Goal: Task Accomplishment & Management: Manage account settings

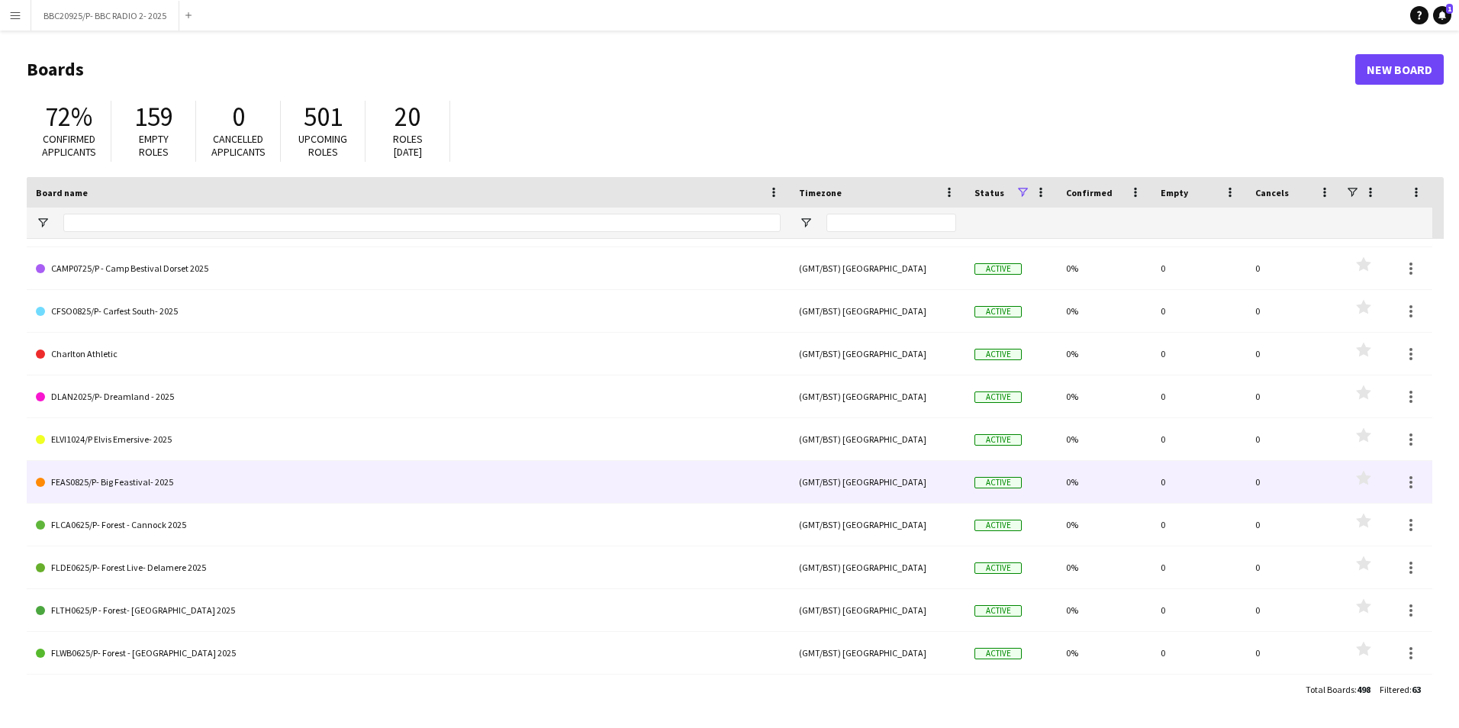
scroll to position [1145, 0]
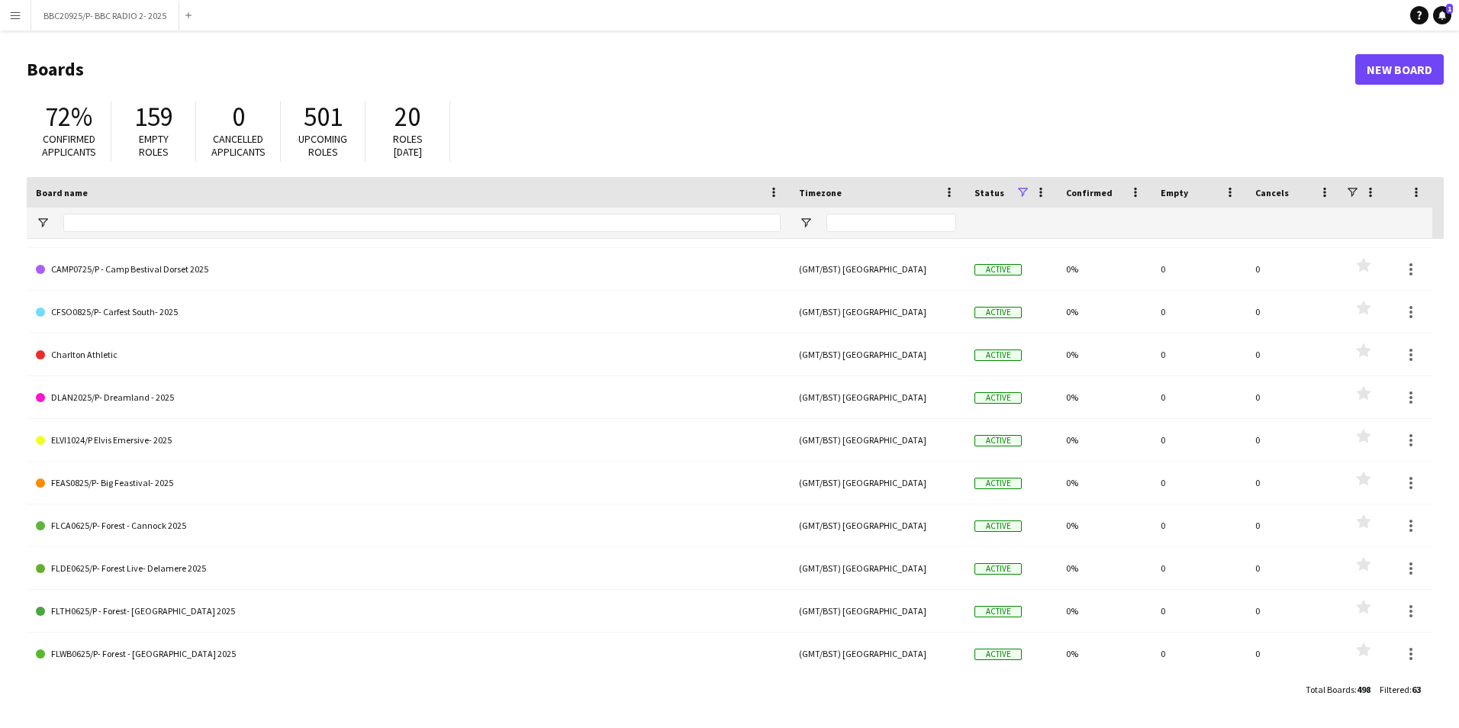
click at [102, 233] on div at bounding box center [422, 223] width 718 height 31
click at [105, 227] on input "Board name Filter Input" at bounding box center [422, 223] width 718 height 18
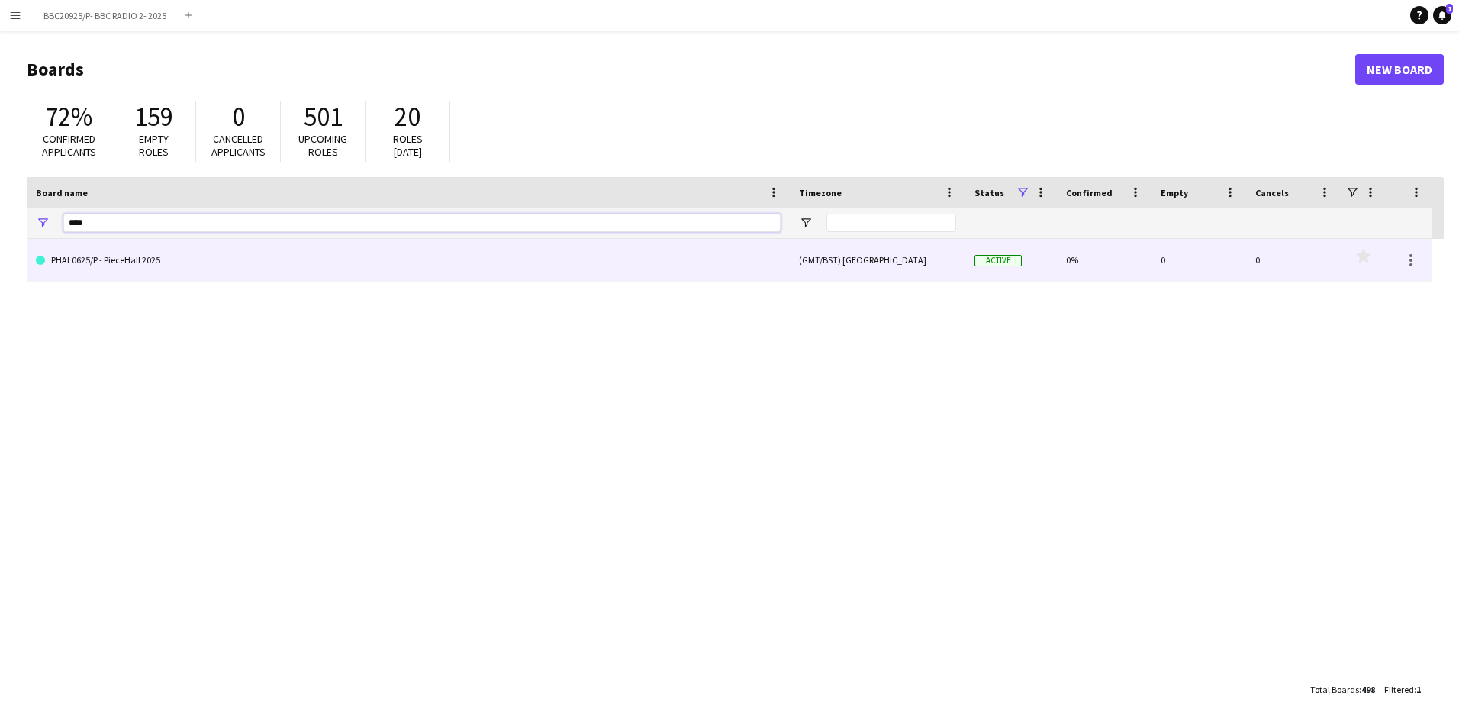
type input "****"
click at [118, 269] on link "PHAL0625/P - PieceHall 2025" at bounding box center [408, 260] width 745 height 43
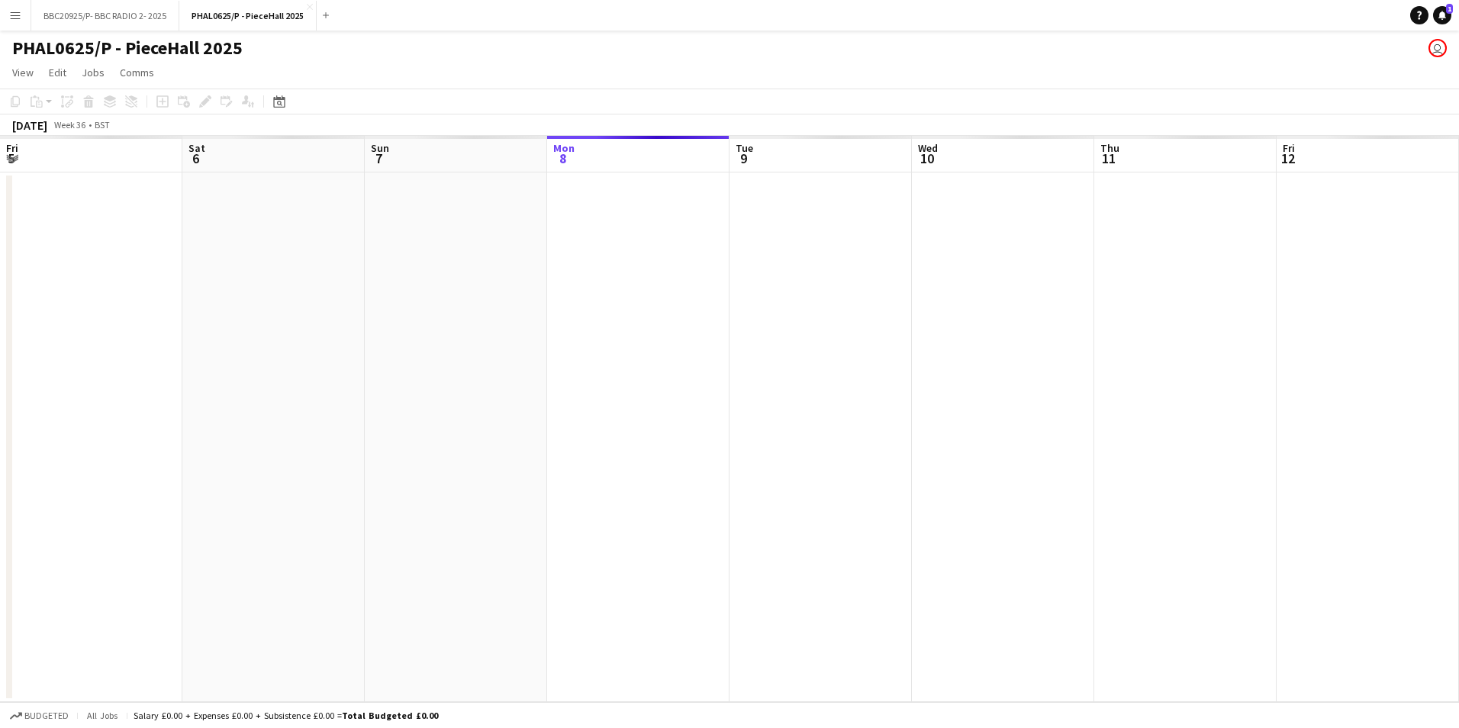
scroll to position [0, 365]
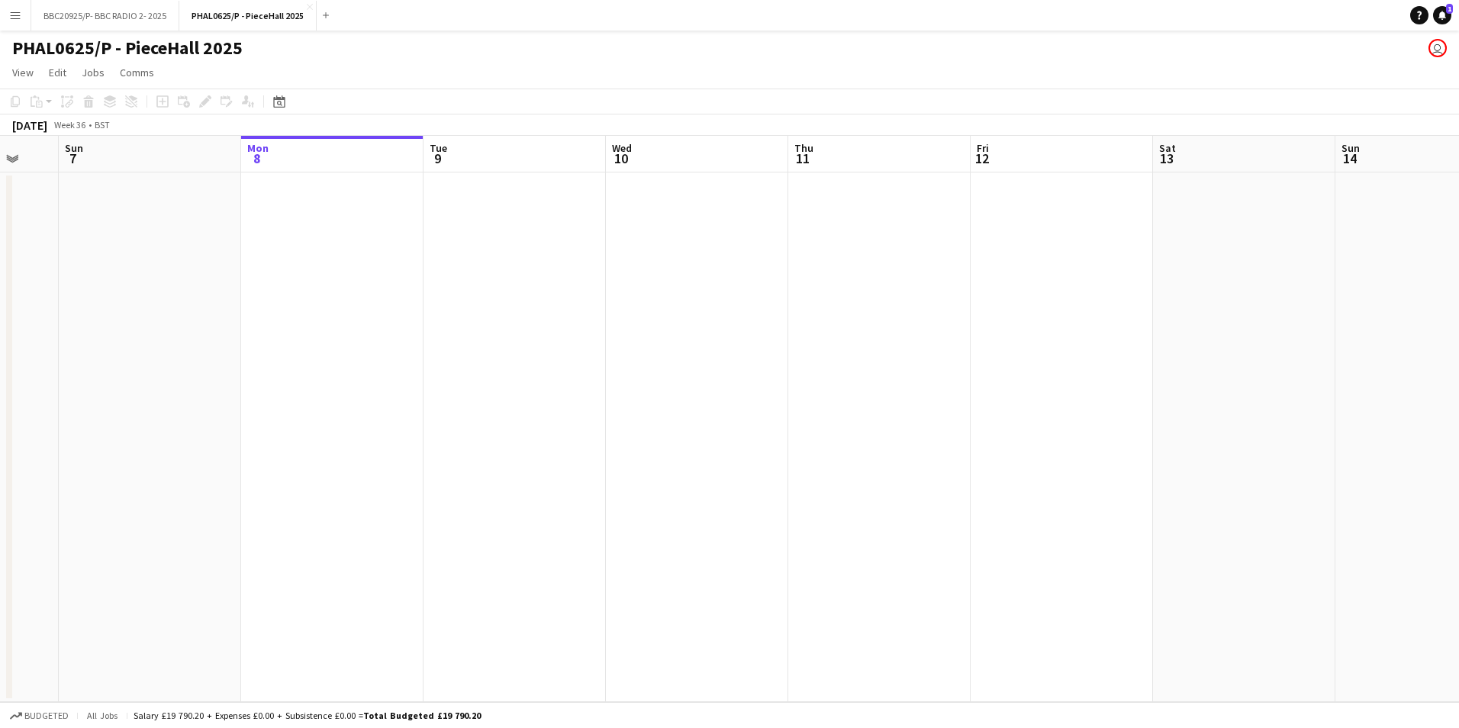
drag, startPoint x: 224, startPoint y: 521, endPoint x: 800, endPoint y: 426, distance: 583.3
click at [800, 426] on app-calendar-viewport "Fri 5 Sat 6 Sun 7 Mon 8 Tue 9 Wed 10 Thu 11 Fri 12 Sat 13 Sun 14 Mon 15 Tue 16 …" at bounding box center [729, 419] width 1459 height 566
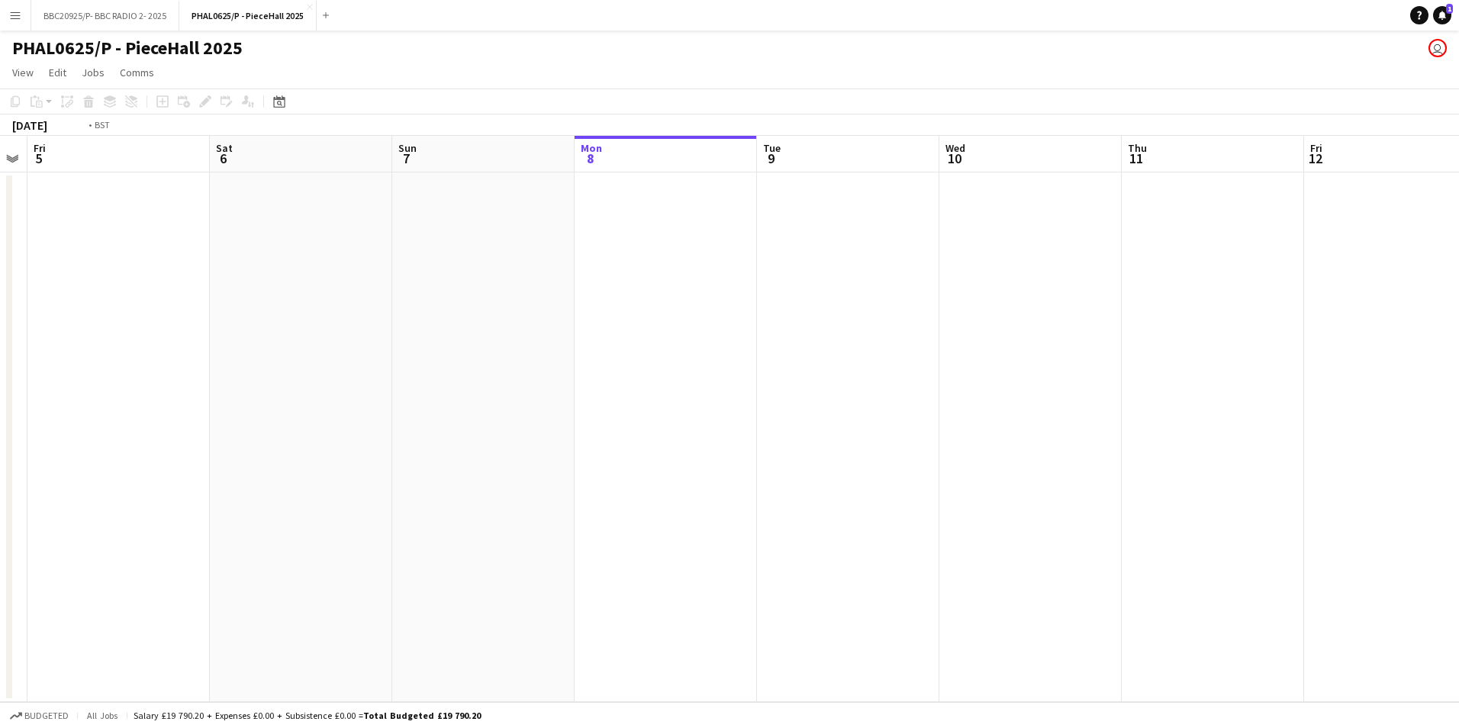
drag, startPoint x: 267, startPoint y: 405, endPoint x: 829, endPoint y: 405, distance: 561.8
click at [829, 405] on app-calendar-viewport "Tue 2 1/1 1 Job Wed 3 Thu 4 Fri 5 Sat 6 Sun 7 Mon 8 Tue 9 Wed 10 Thu 11 Fri 12 …" at bounding box center [729, 419] width 1459 height 566
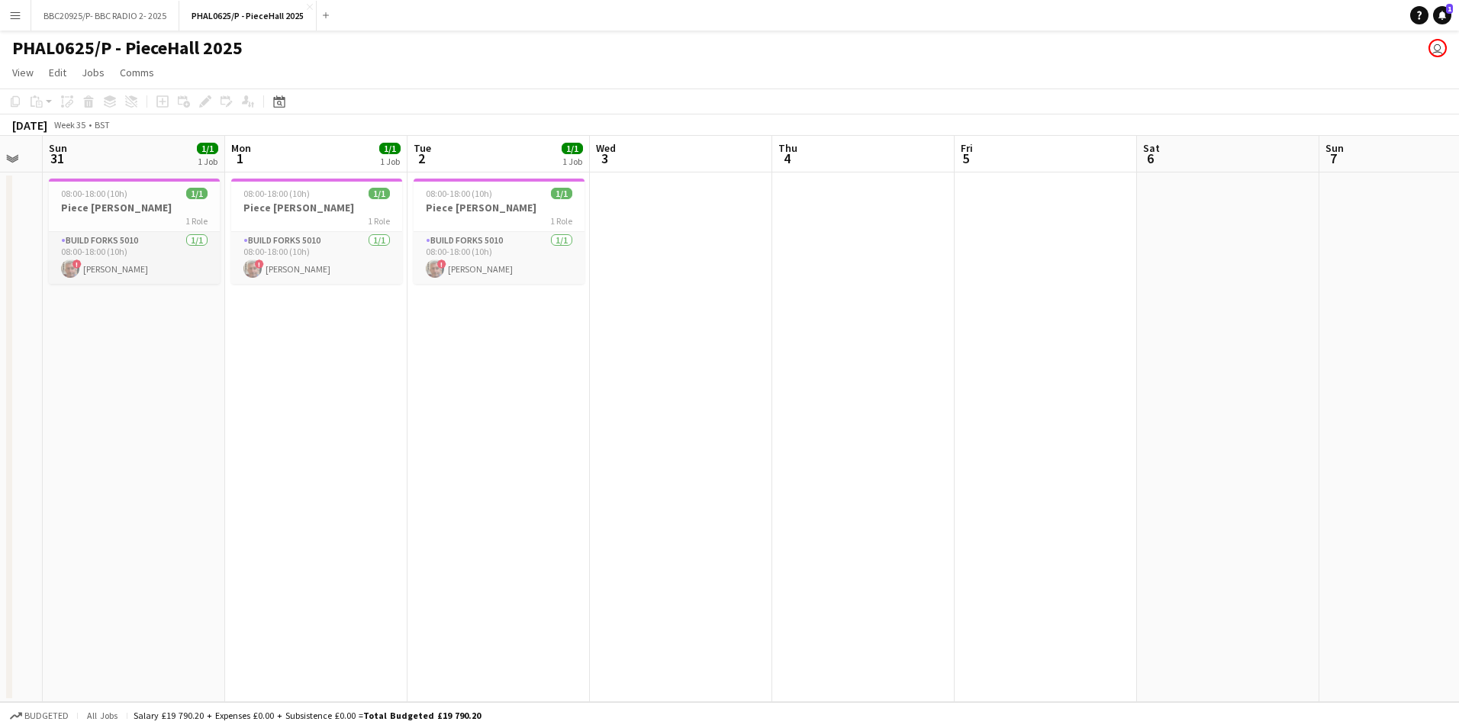
drag, startPoint x: 380, startPoint y: 395, endPoint x: 653, endPoint y: 411, distance: 273.7
click at [542, 398] on app-calendar-viewport "Fri 29 Sat 30 Sun 31 1/1 1 Job Mon 1 1/1 1 Job Tue 2 1/1 1 Job Wed 3 Thu 4 Fri …" at bounding box center [729, 419] width 1459 height 566
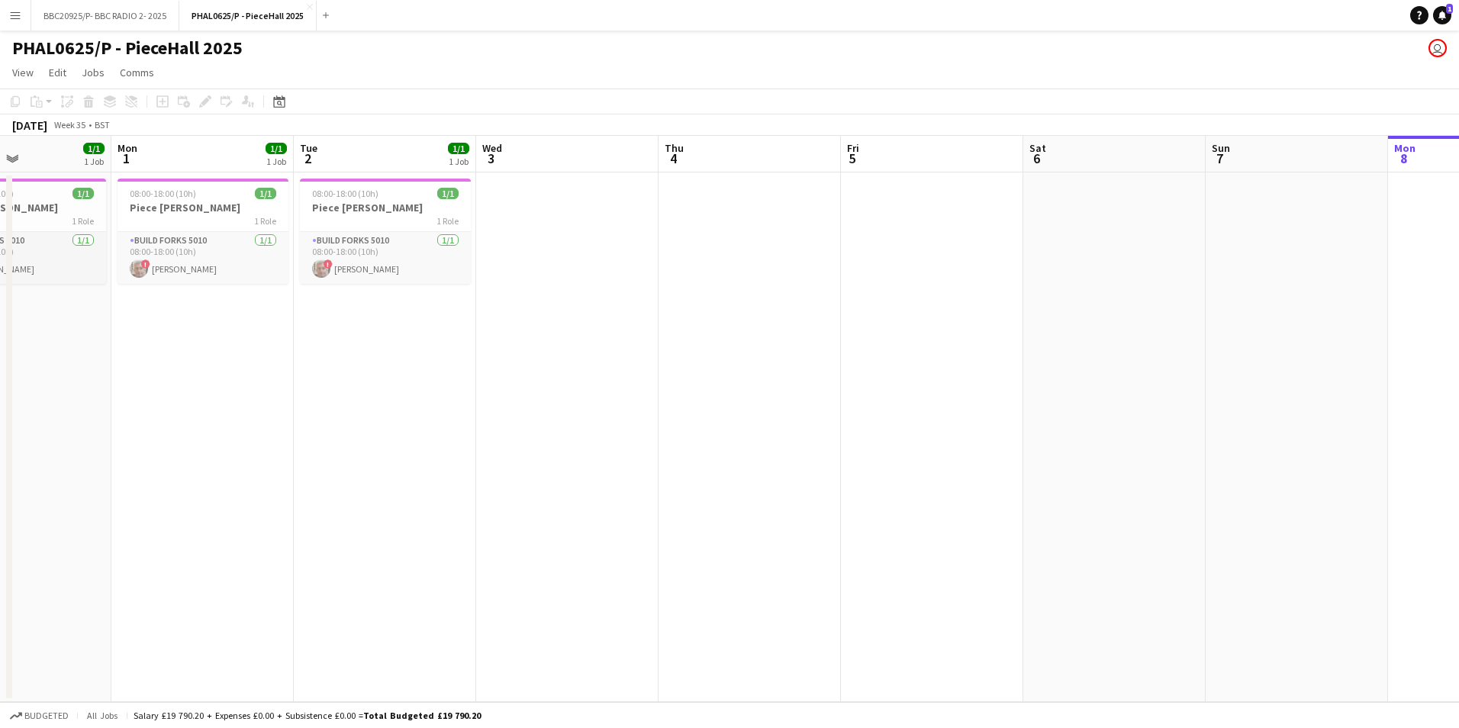
drag, startPoint x: 386, startPoint y: 437, endPoint x: 880, endPoint y: 435, distance: 493.9
click at [875, 435] on app-calendar-viewport "Fri 29 Sat 30 Sun 31 1/1 1 Job Mon 1 1/1 1 Job Tue 2 1/1 1 Job Wed 3 Thu 4 Fri …" at bounding box center [729, 419] width 1459 height 566
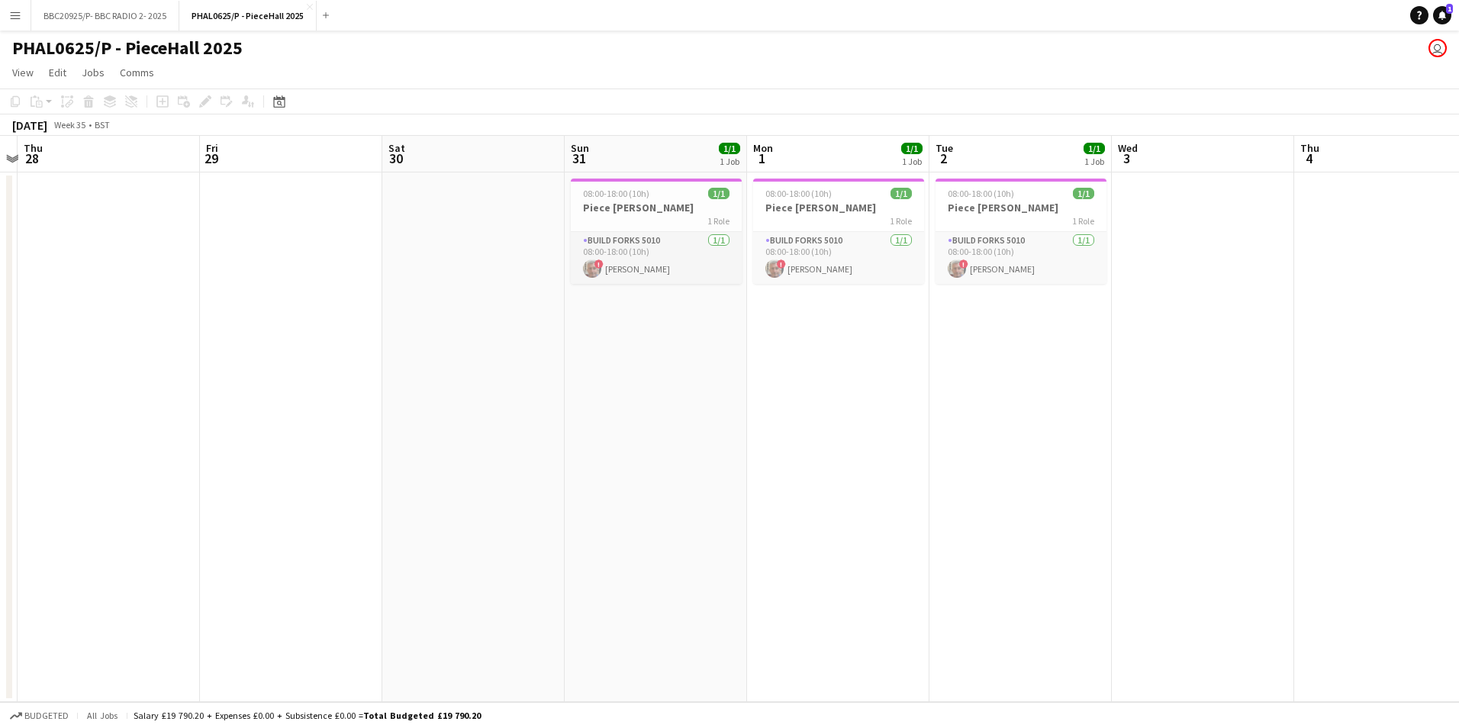
drag, startPoint x: 432, startPoint y: 432, endPoint x: 909, endPoint y: 450, distance: 477.4
click at [899, 450] on app-calendar-viewport "Tue 26 Wed 27 Thu 28 Fri 29 Sat 30 Sun 31 1/1 1 Job Mon 1 1/1 1 Job Tue 2 1/1 1…" at bounding box center [729, 419] width 1459 height 566
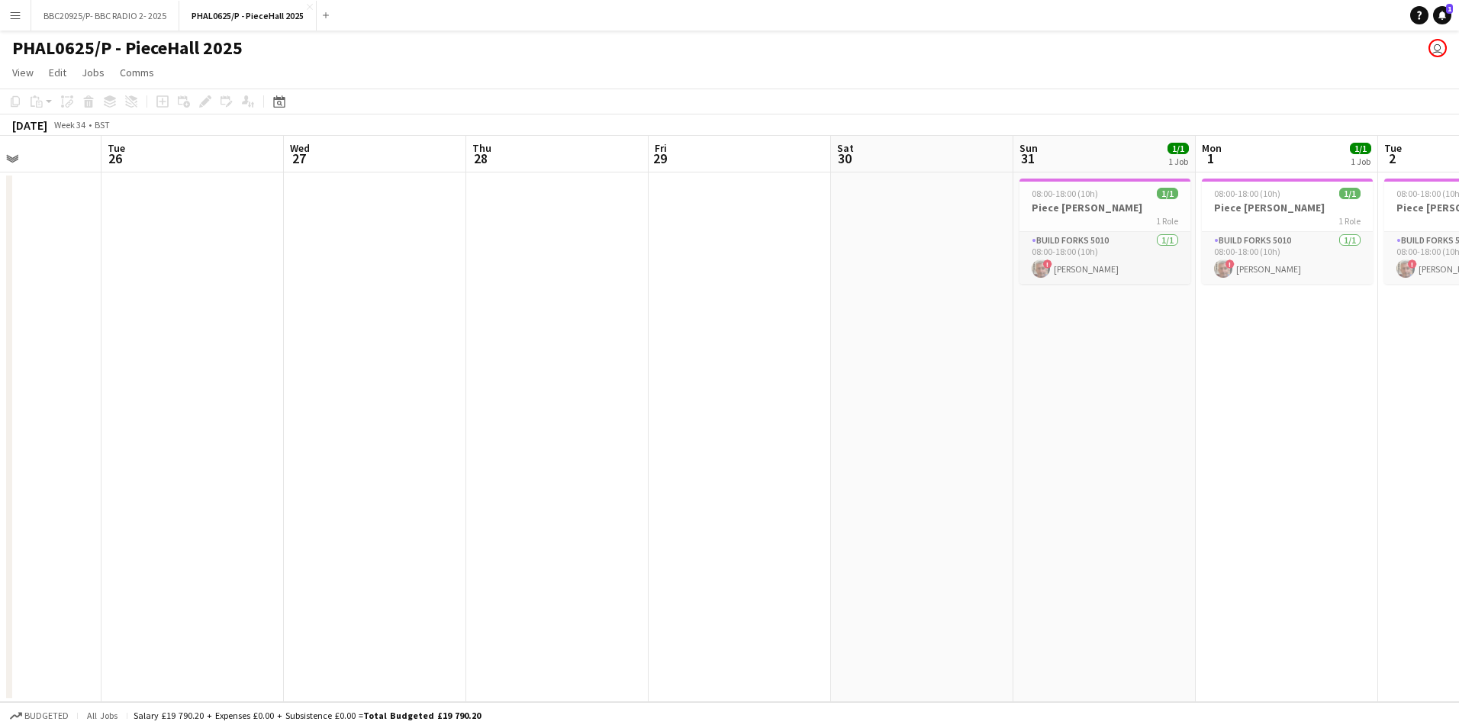
drag, startPoint x: 637, startPoint y: 461, endPoint x: 799, endPoint y: 489, distance: 164.1
click at [824, 476] on app-calendar-viewport "Sat 23 Sun 24 Mon 25 Tue 26 Wed 27 Thu 28 Fri 29 Sat 30 Sun 31 1/1 1 Job Mon 1 …" at bounding box center [729, 419] width 1459 height 566
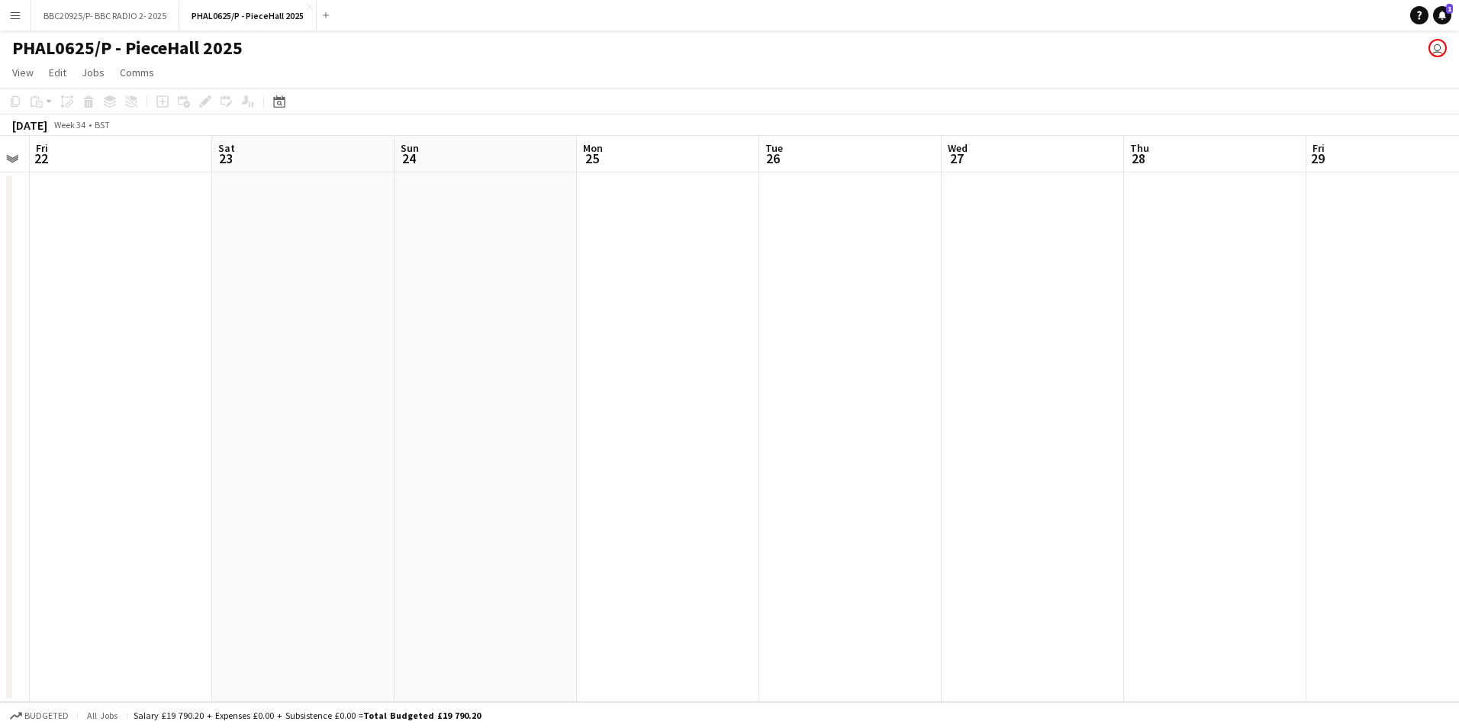
drag, startPoint x: 572, startPoint y: 507, endPoint x: 938, endPoint y: 524, distance: 366.8
click at [938, 524] on app-calendar-viewport "Wed 20 Thu 21 Fri 22 Sat 23 Sun 24 Mon 25 Tue 26 Wed 27 Thu 28 Fri 29 Sat 30 Su…" at bounding box center [729, 419] width 1459 height 566
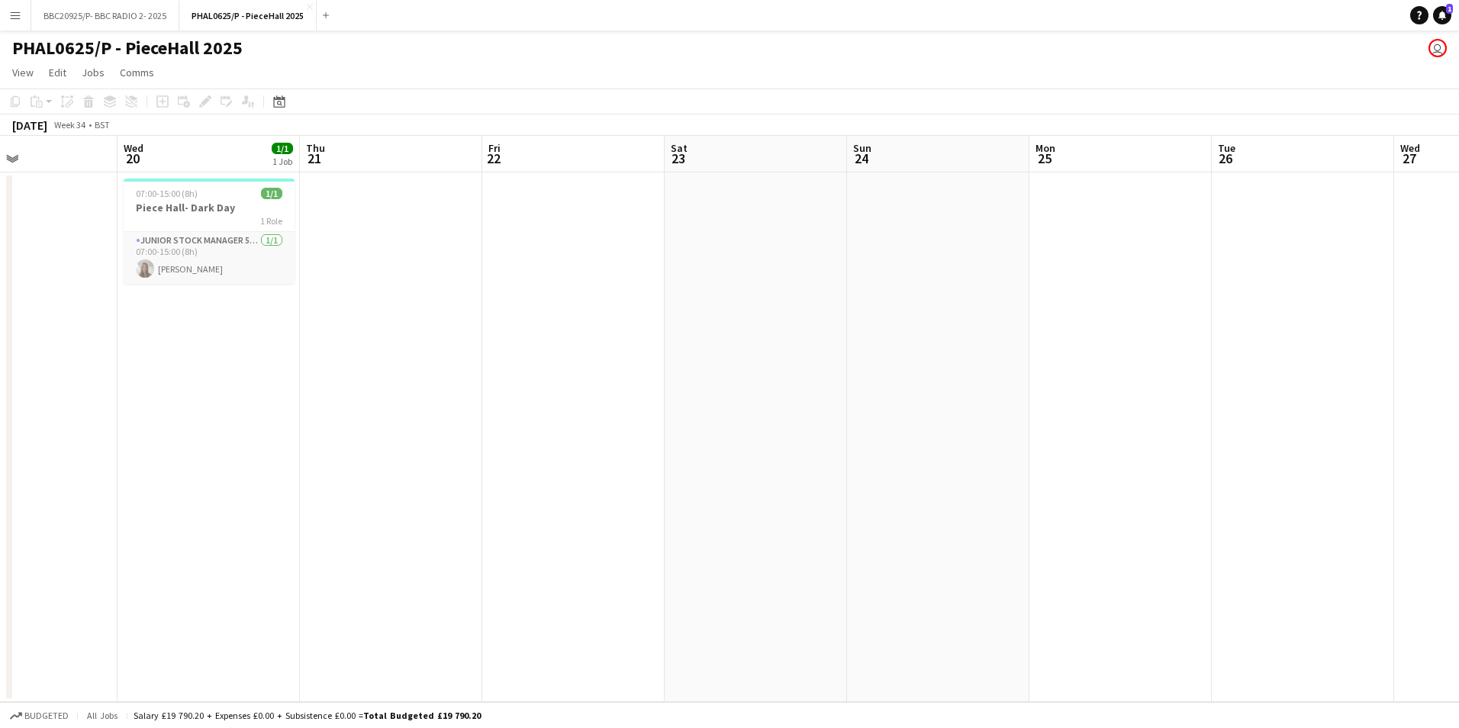
drag, startPoint x: 651, startPoint y: 483, endPoint x: 1087, endPoint y: 482, distance: 435.8
click at [1087, 482] on app-calendar-viewport "Sun 17 Mon 18 Tue 19 Wed 20 1/1 1 Job Thu 21 Fri 22 Sat 23 Sun 24 Mon 25 Tue 26…" at bounding box center [729, 419] width 1459 height 566
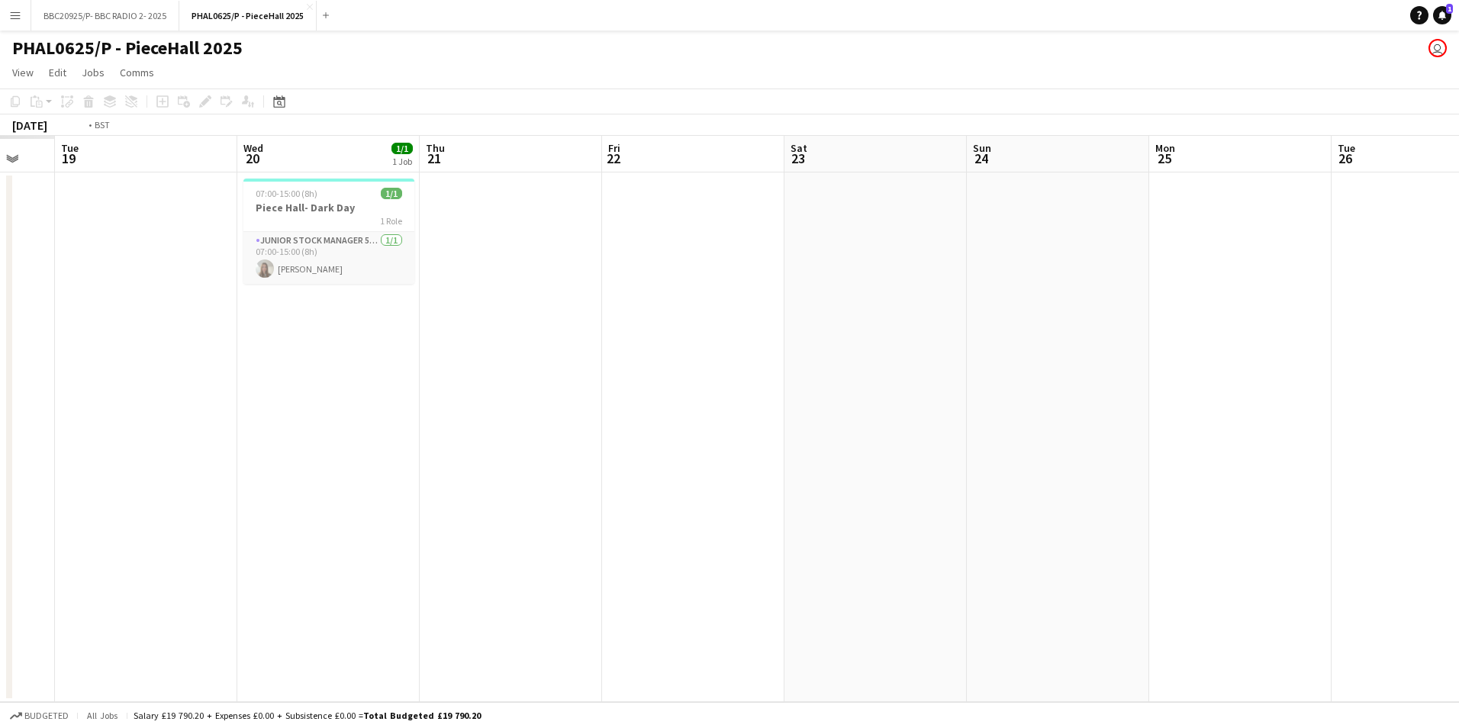
drag, startPoint x: 461, startPoint y: 425, endPoint x: 617, endPoint y: 425, distance: 155.7
click at [611, 425] on app-calendar-viewport "Sun 17 Mon 18 Tue 19 Wed 20 1/1 1 Job Thu 21 Fri 22 Sat 23 Sun 24 Mon 25 Tue 26…" at bounding box center [729, 419] width 1459 height 566
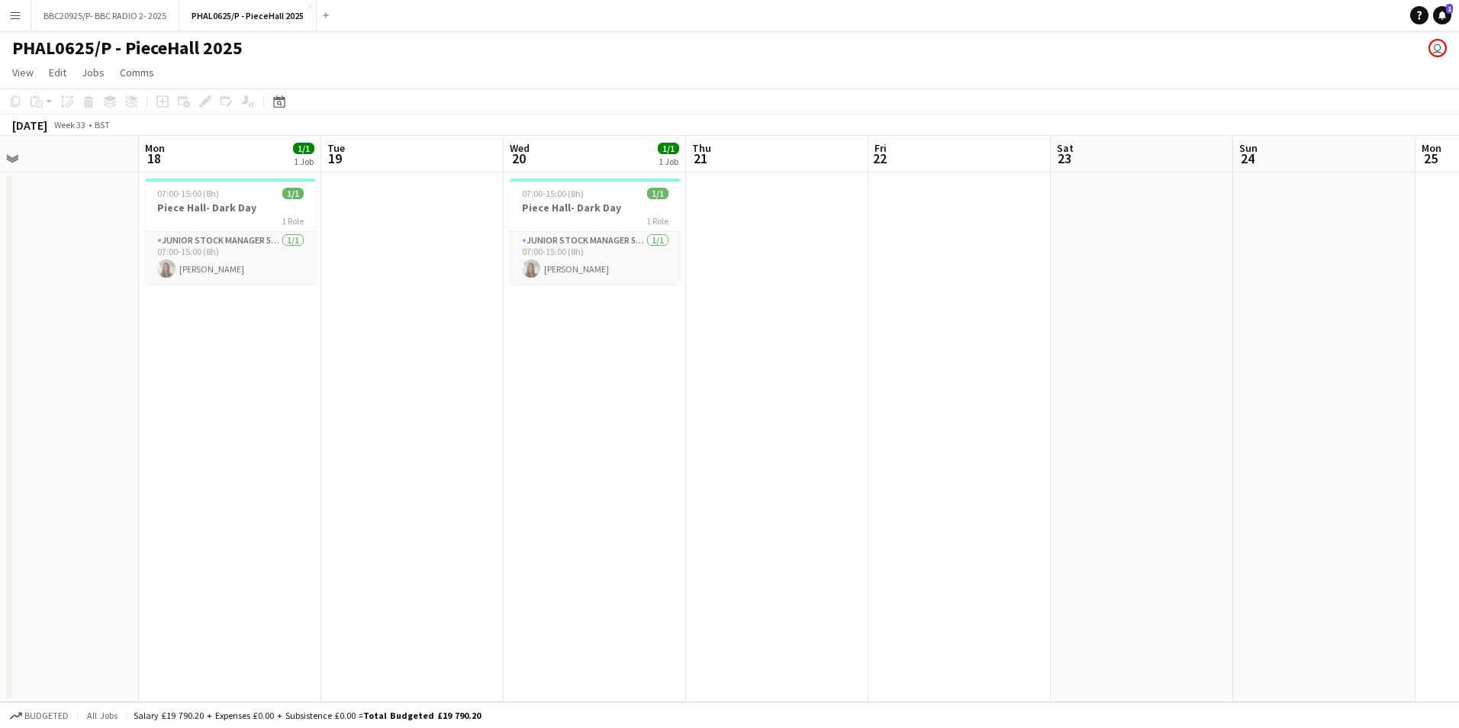
drag, startPoint x: 404, startPoint y: 411, endPoint x: 682, endPoint y: 397, distance: 278.2
click at [682, 397] on app-calendar-viewport "Fri 15 Sat 16 1/1 1 Job Sun 17 Mon 18 1/1 1 Job Tue 19 Wed 20 1/1 1 Job Thu 21 …" at bounding box center [729, 419] width 1459 height 566
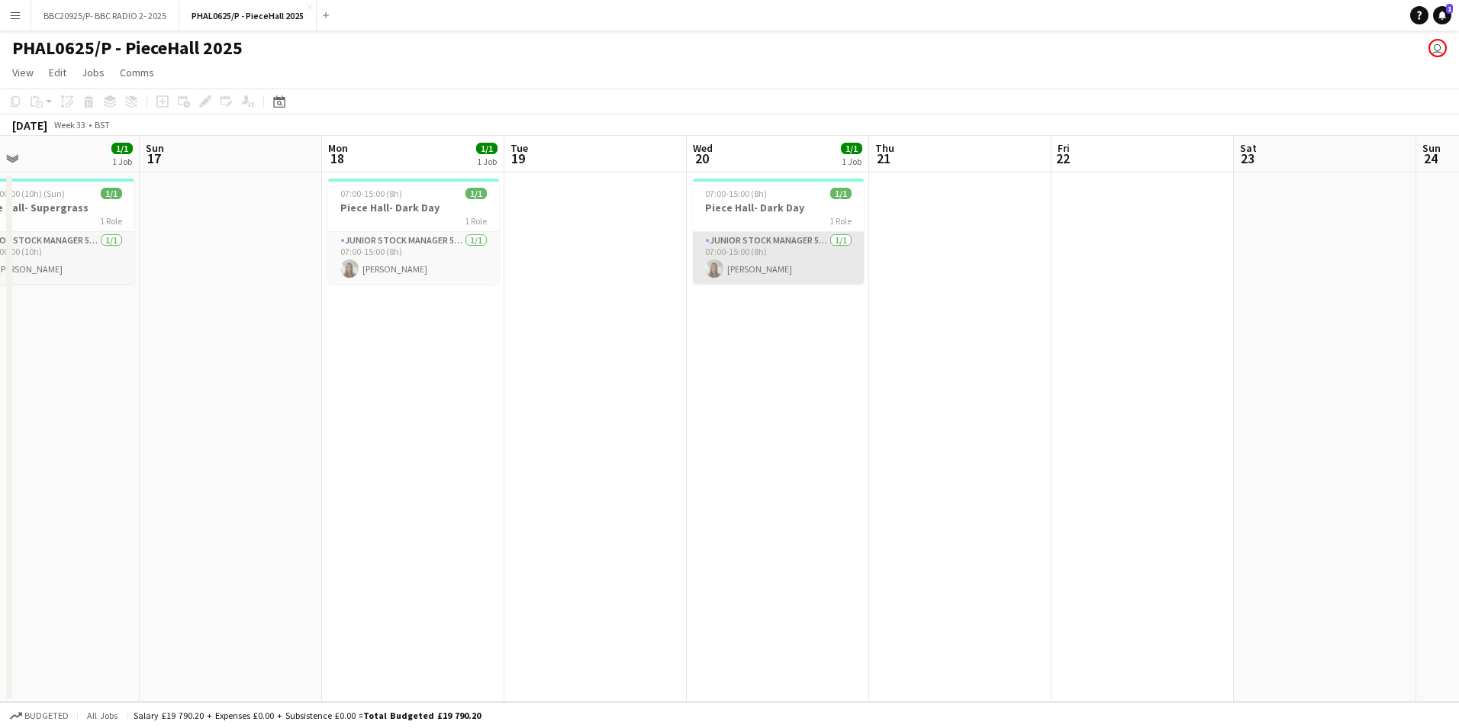
click at [737, 266] on app-card-role "Junior Stock Manager 5039 [DATE] 07:00-15:00 (8h) [PERSON_NAME]" at bounding box center [778, 258] width 171 height 52
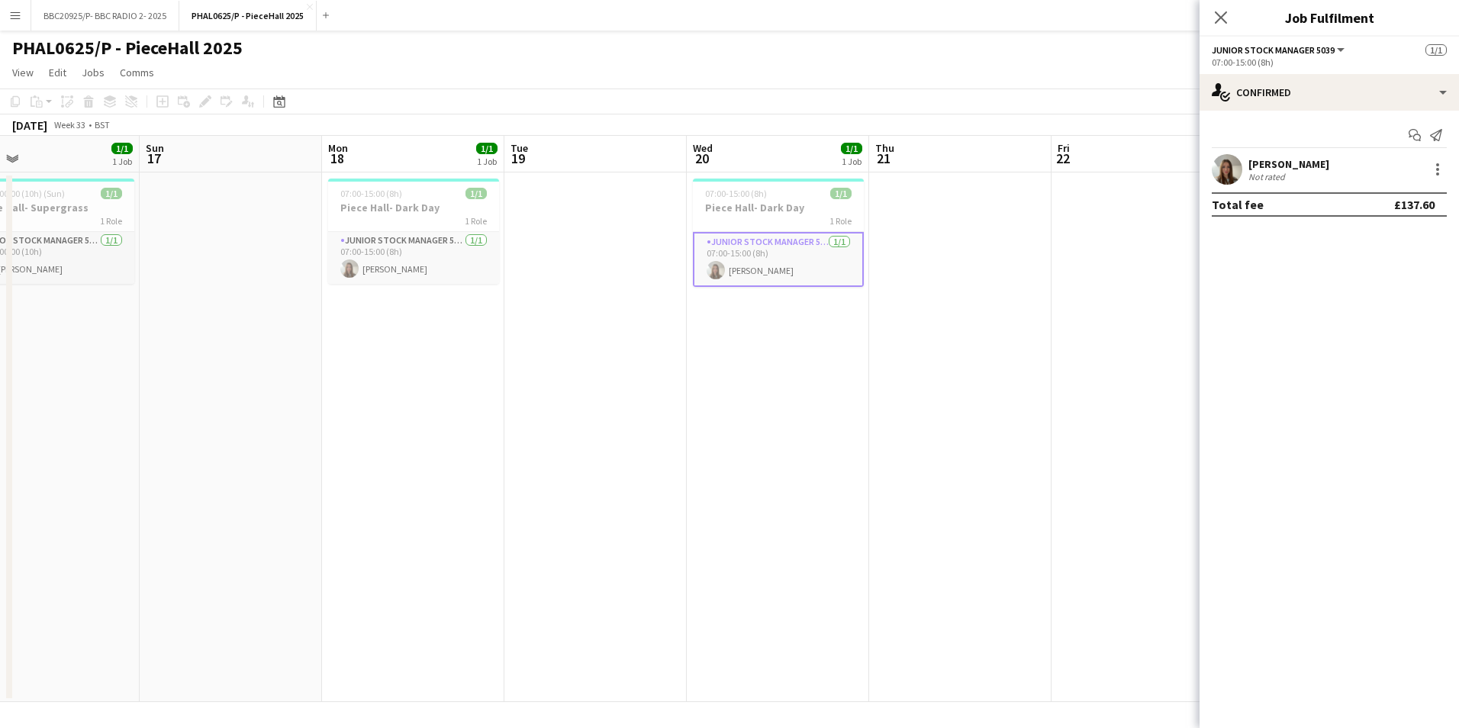
click at [1312, 165] on div "[PERSON_NAME]" at bounding box center [1289, 164] width 81 height 14
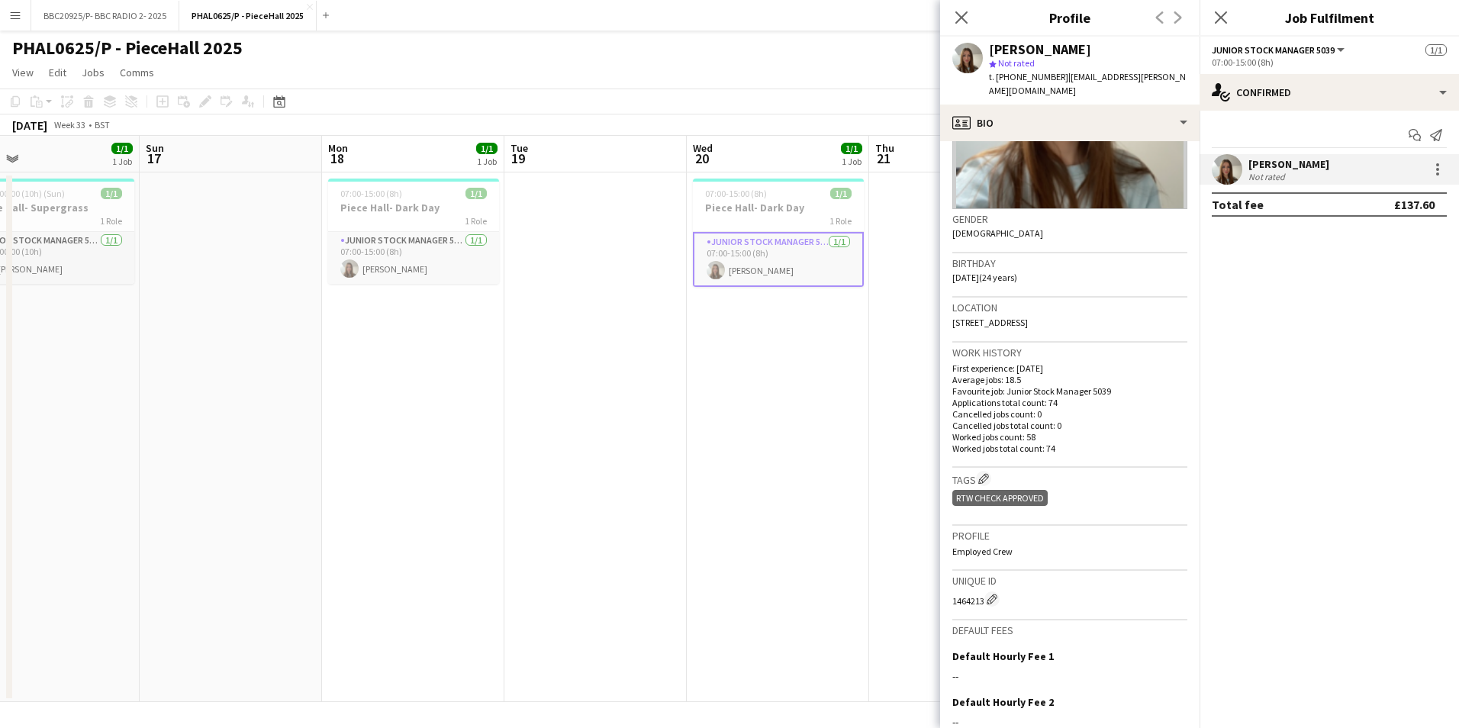
scroll to position [321, 0]
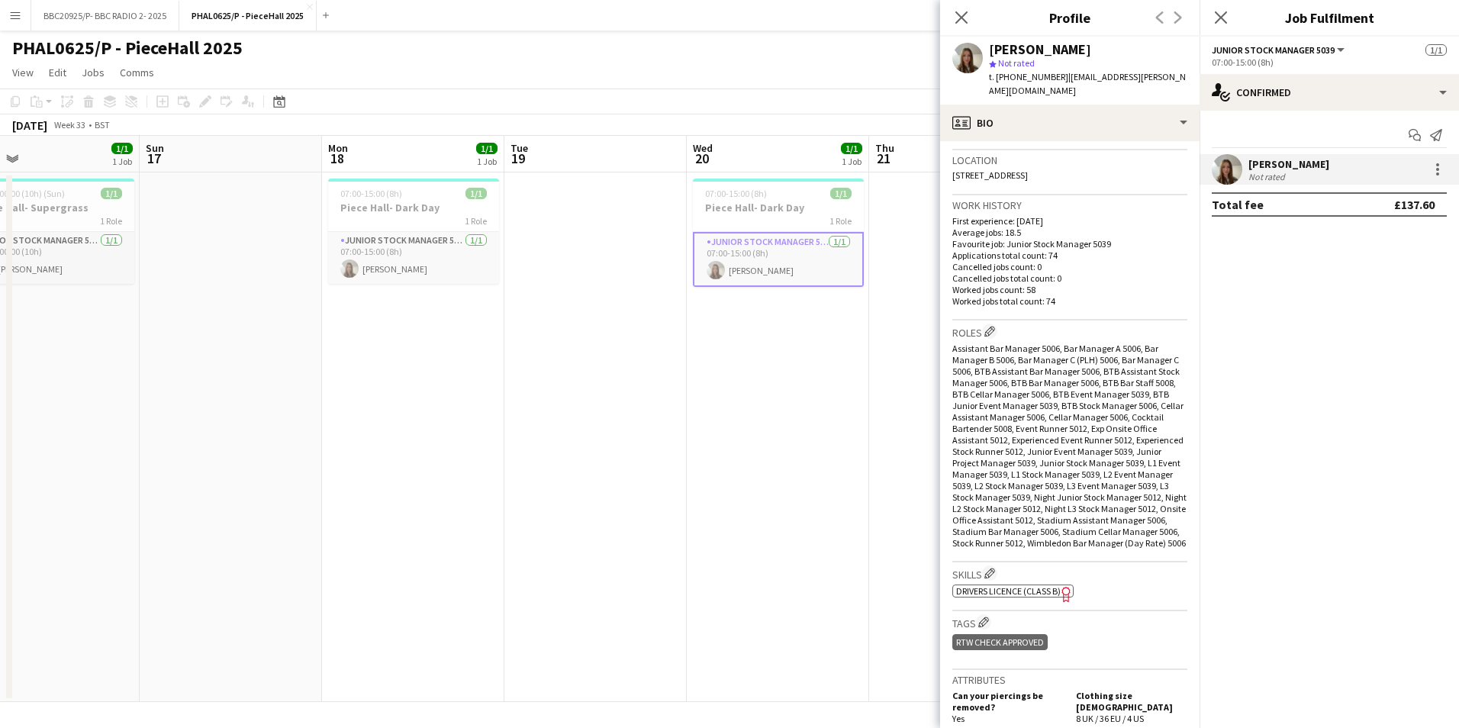
click at [585, 444] on app-date-cell at bounding box center [596, 438] width 182 height 530
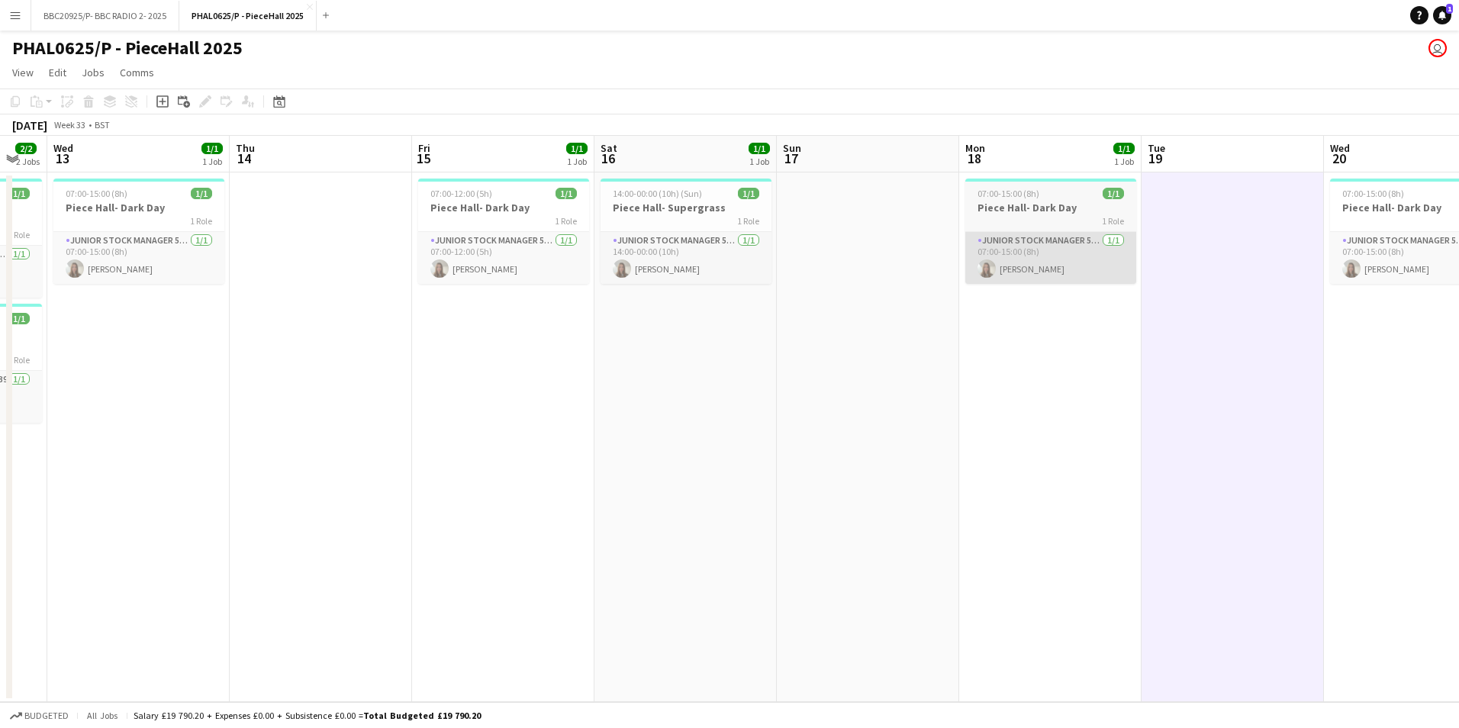
drag, startPoint x: 833, startPoint y: 292, endPoint x: 1127, endPoint y: 279, distance: 294.9
click at [1134, 279] on app-calendar-viewport "Mon 11 1/1 1 Job Tue 12 2/2 2 Jobs Wed 13 1/1 1 Job Thu 14 Fri 15 1/1 1 Job Sat…" at bounding box center [729, 419] width 1459 height 566
drag, startPoint x: 611, startPoint y: 327, endPoint x: 953, endPoint y: 318, distance: 342.8
click at [835, 325] on app-calendar-viewport "Mon 11 1/1 1 Job Tue 12 2/2 2 Jobs Wed 13 1/1 1 Job Thu 14 Fri 15 1/1 1 Job Sat…" at bounding box center [729, 419] width 1459 height 566
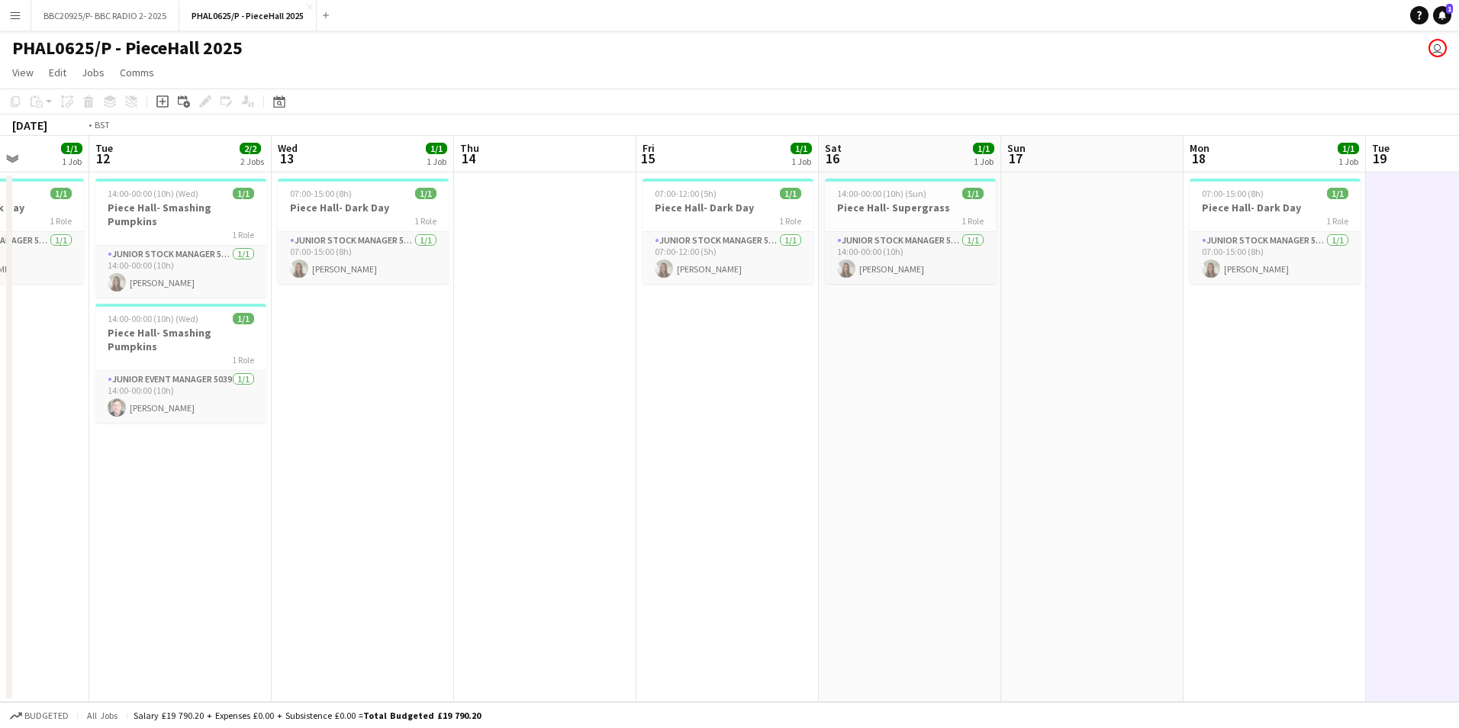
drag, startPoint x: 521, startPoint y: 337, endPoint x: 837, endPoint y: 340, distance: 316.0
click at [769, 337] on app-calendar-viewport "Sat 9 2/2 2 Jobs Sun 10 Mon 11 1/1 1 Job Tue 12 2/2 2 Jobs Wed 13 1/1 1 Job Thu…" at bounding box center [729, 419] width 1459 height 566
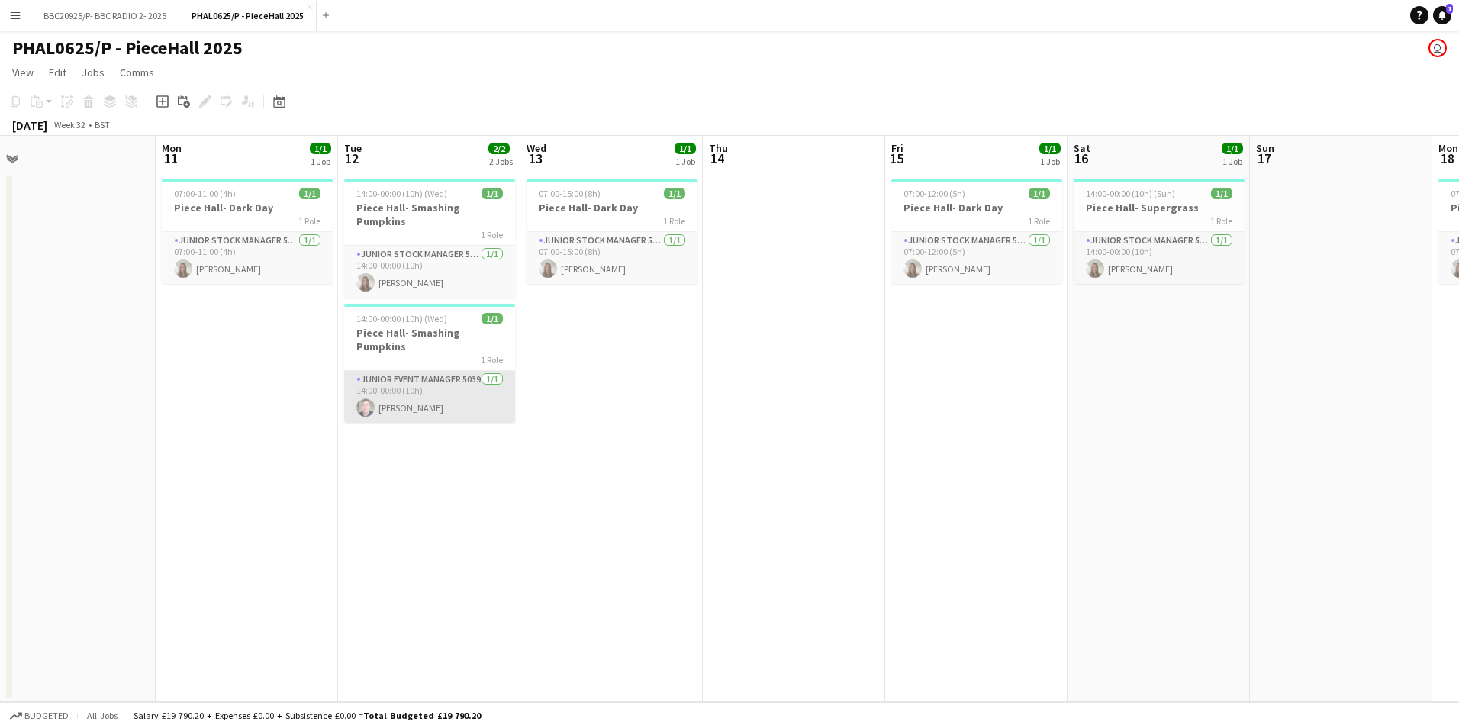
click at [443, 414] on app-card-role "Junior Event Manager 5039 [DATE] 14:00-00:00 (10h) [PERSON_NAME]" at bounding box center [429, 397] width 171 height 52
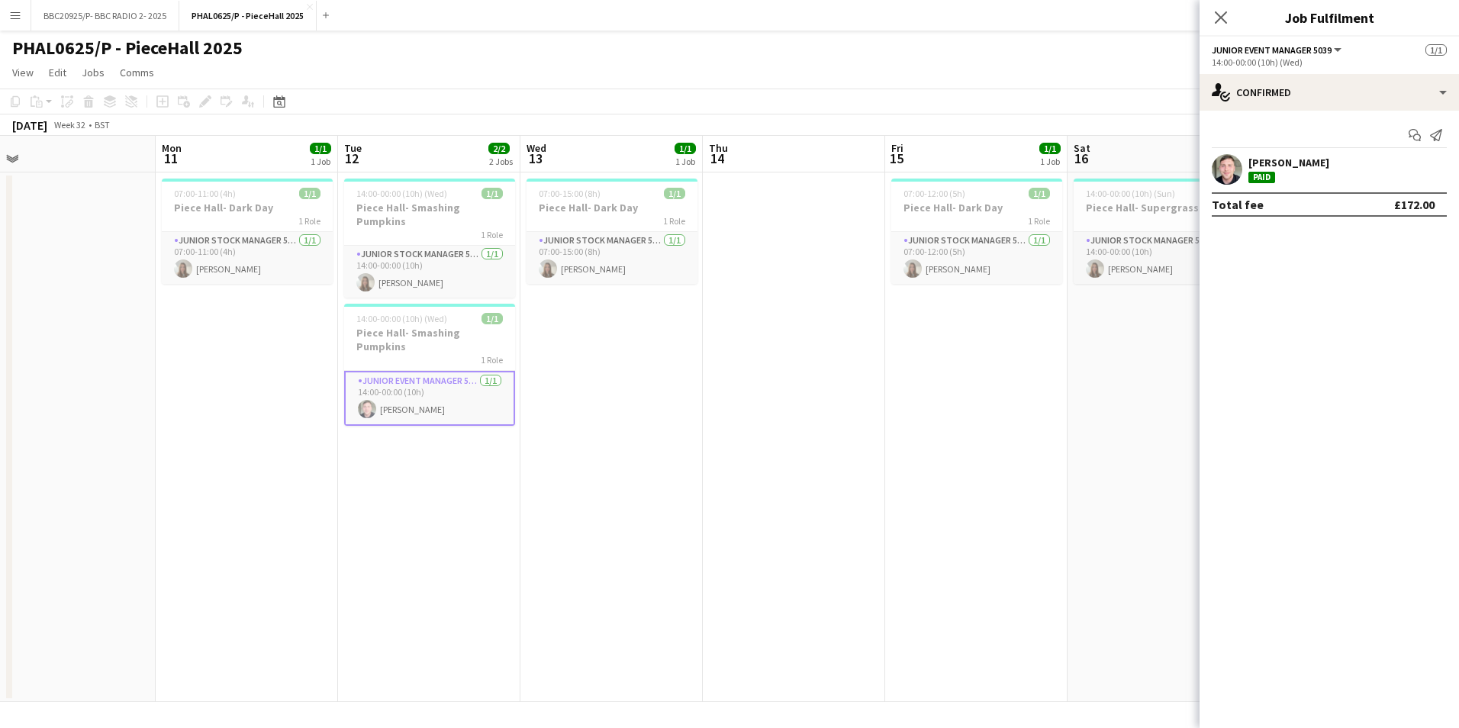
click at [1310, 160] on div "[PERSON_NAME]" at bounding box center [1289, 163] width 81 height 14
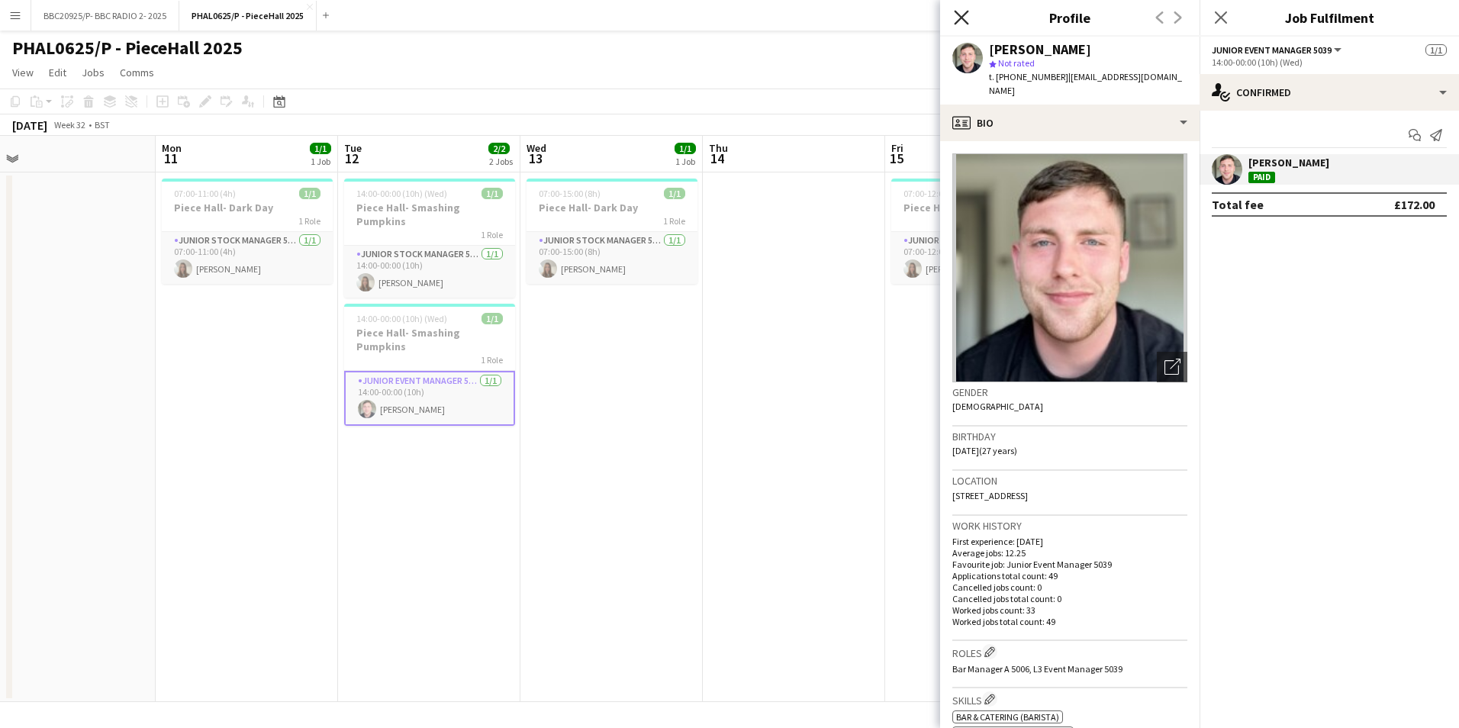
click at [963, 21] on icon "Close pop-in" at bounding box center [961, 17] width 15 height 15
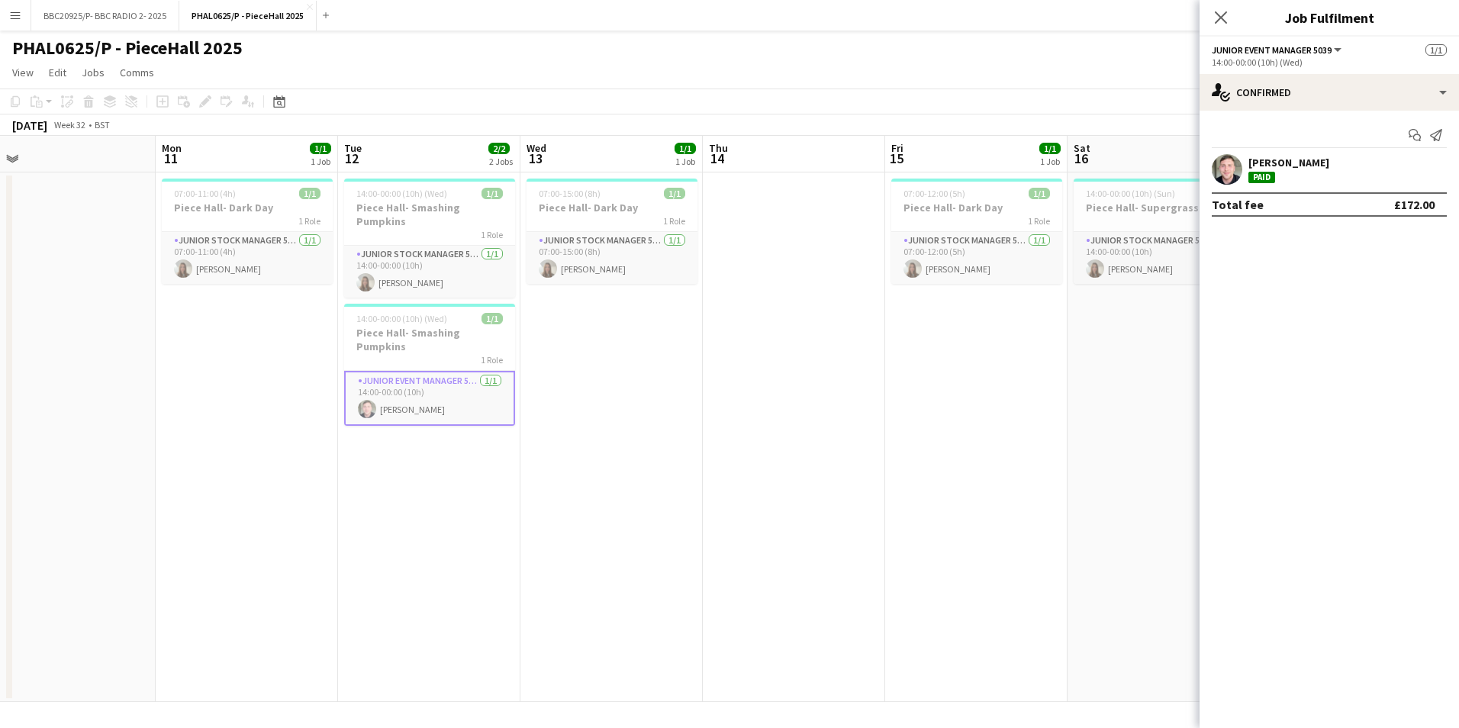
click at [666, 420] on app-date-cell "07:00-15:00 (8h) 1/1 Piece Hall- Dark Day 1 Role Junior Stock Manager 5039 [DAT…" at bounding box center [612, 438] width 182 height 530
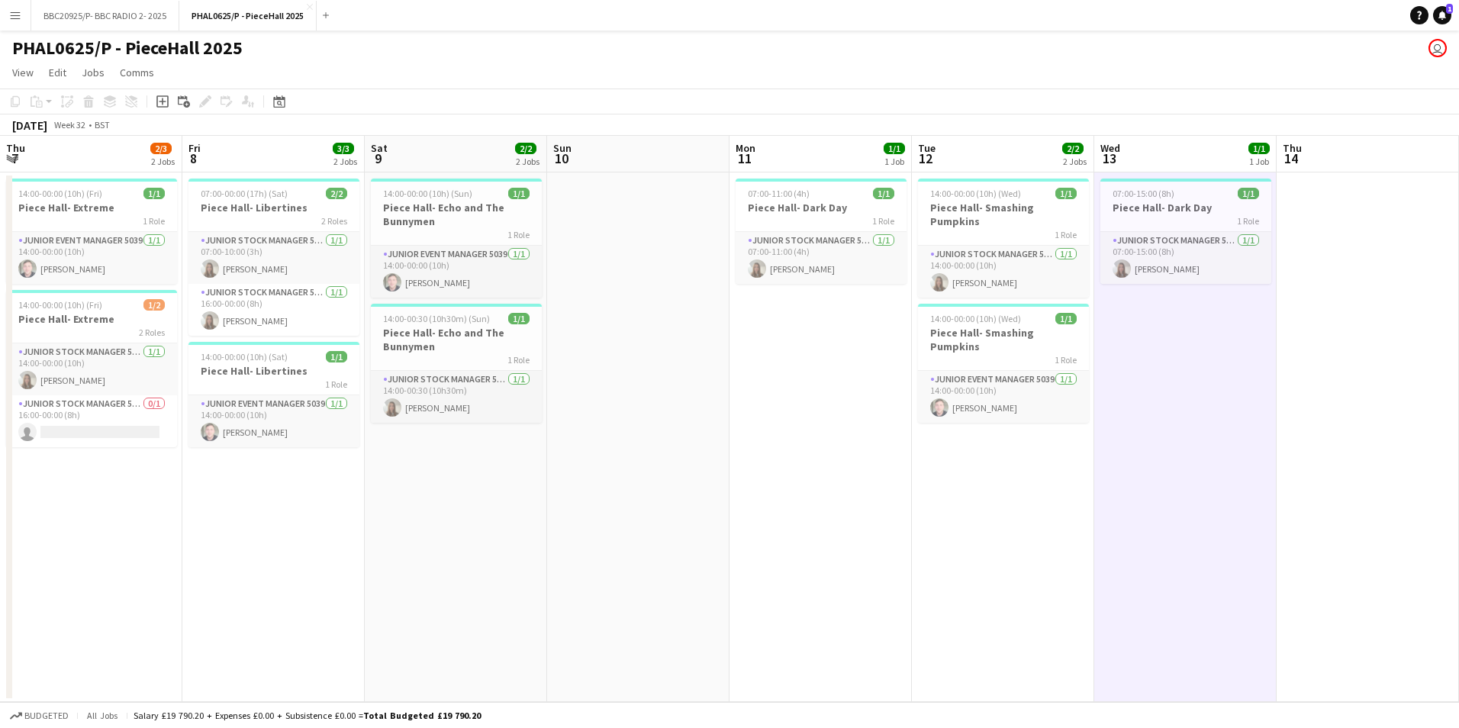
scroll to position [0, 363]
drag, startPoint x: 804, startPoint y: 381, endPoint x: 1368, endPoint y: 416, distance: 565.2
click at [1379, 419] on app-calendar-viewport "Tue 5 Wed 6 Thu 7 2/3 2 Jobs Fri 8 3/3 2 Jobs Sat 9 2/2 2 Jobs Sun 10 Mon 11 1/…" at bounding box center [729, 419] width 1459 height 566
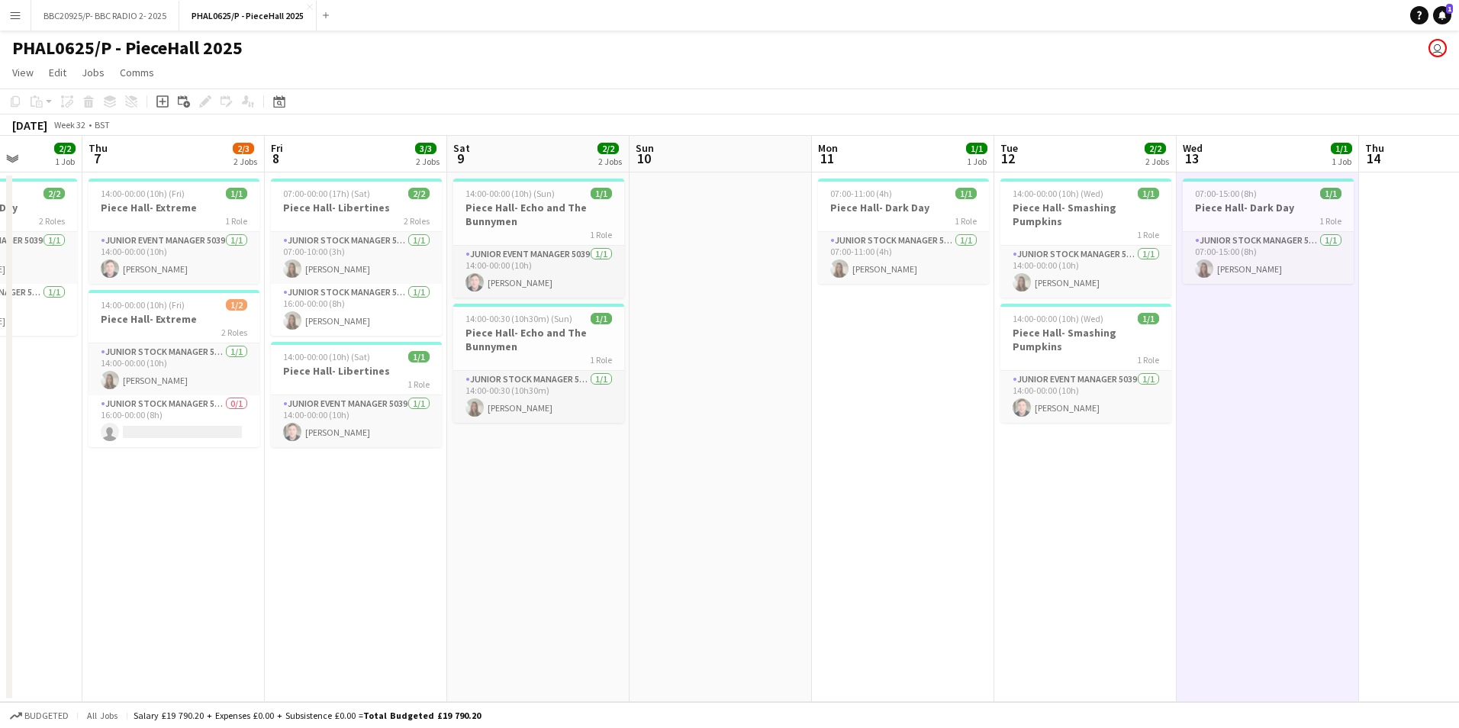
drag, startPoint x: 316, startPoint y: 525, endPoint x: 812, endPoint y: 521, distance: 496.2
click at [814, 521] on app-calendar-viewport "Tue 5 Wed 6 2/2 1 Job Thu 7 2/3 2 Jobs Fri 8 3/3 2 Jobs Sat 9 2/2 2 Jobs Sun 10…" at bounding box center [729, 419] width 1459 height 566
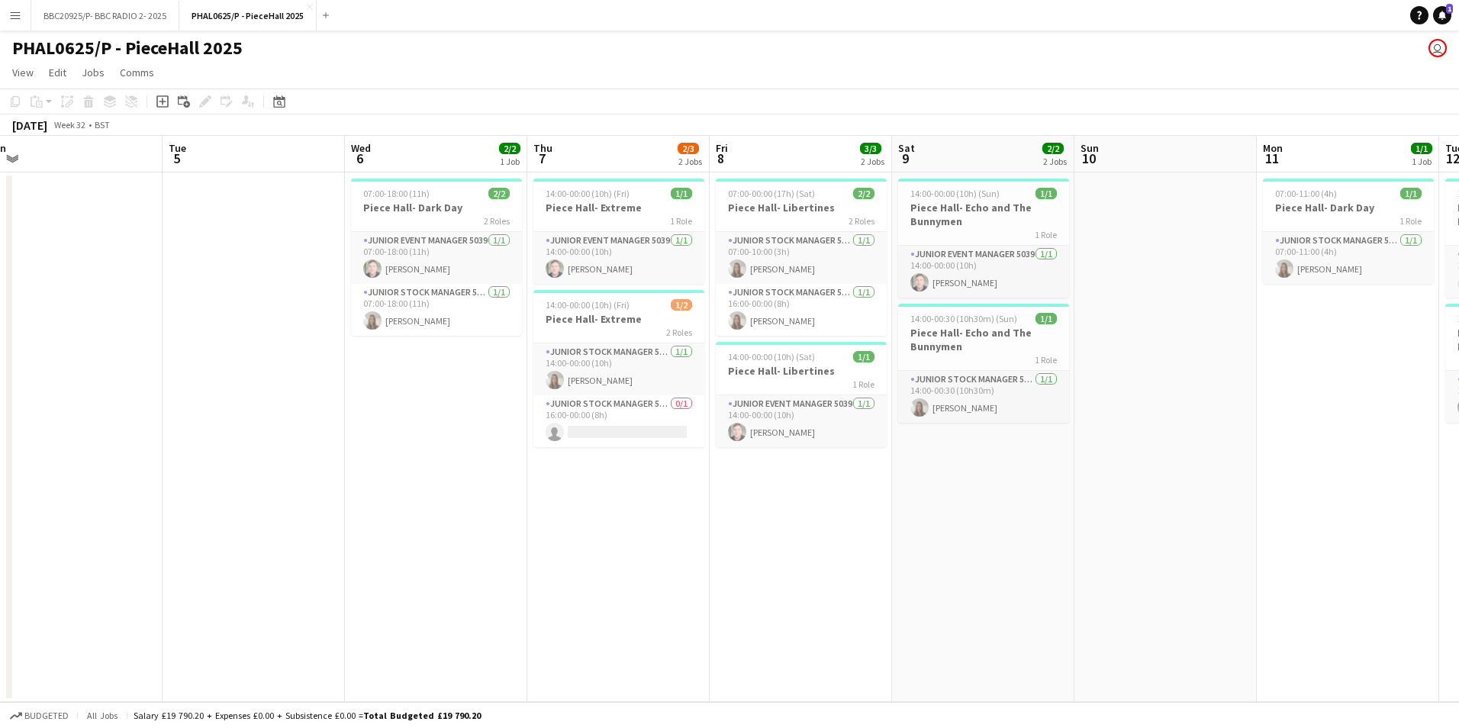
click at [320, 450] on app-date-cell at bounding box center [254, 438] width 182 height 530
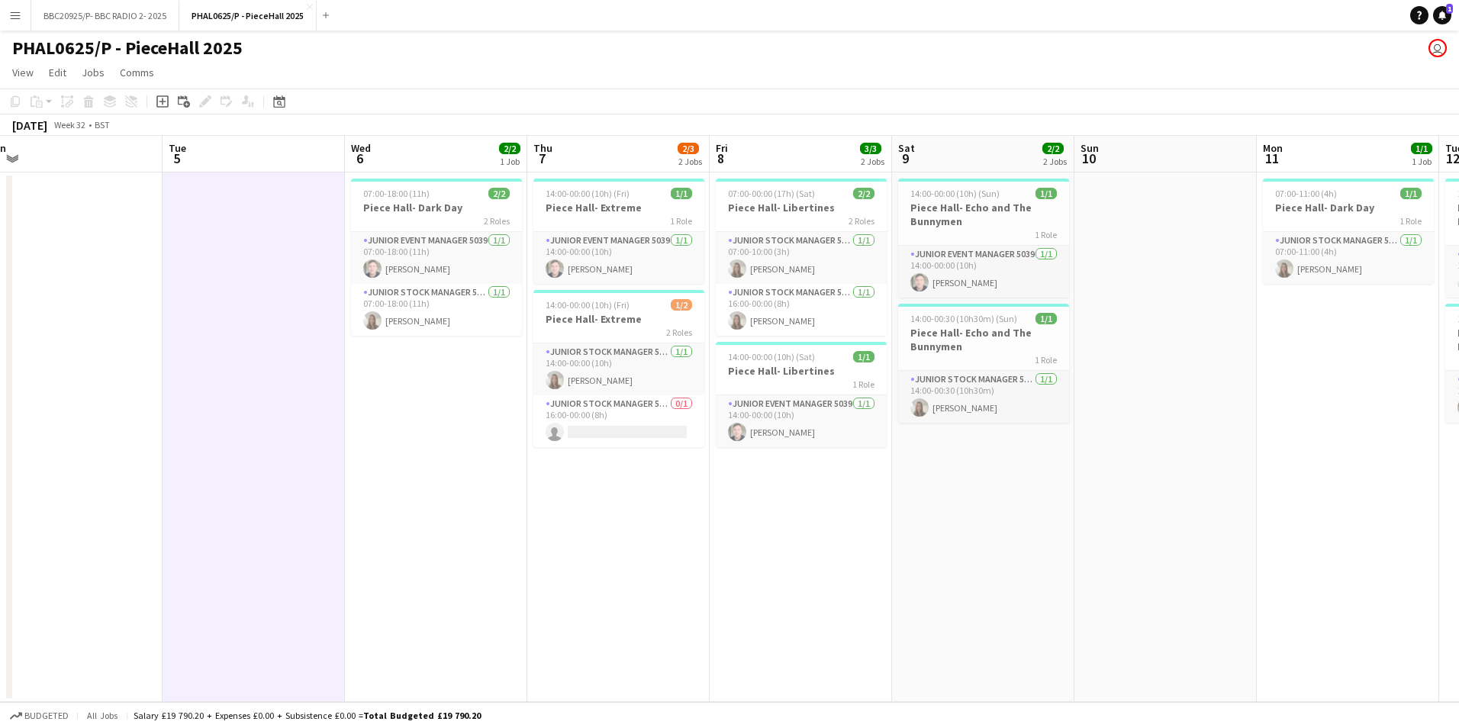
click at [677, 503] on app-date-cell "14:00-00:00 (10h) (Fri) 1/1 Piece Hall- Extreme 1 Role Junior Event Manager 503…" at bounding box center [618, 438] width 182 height 530
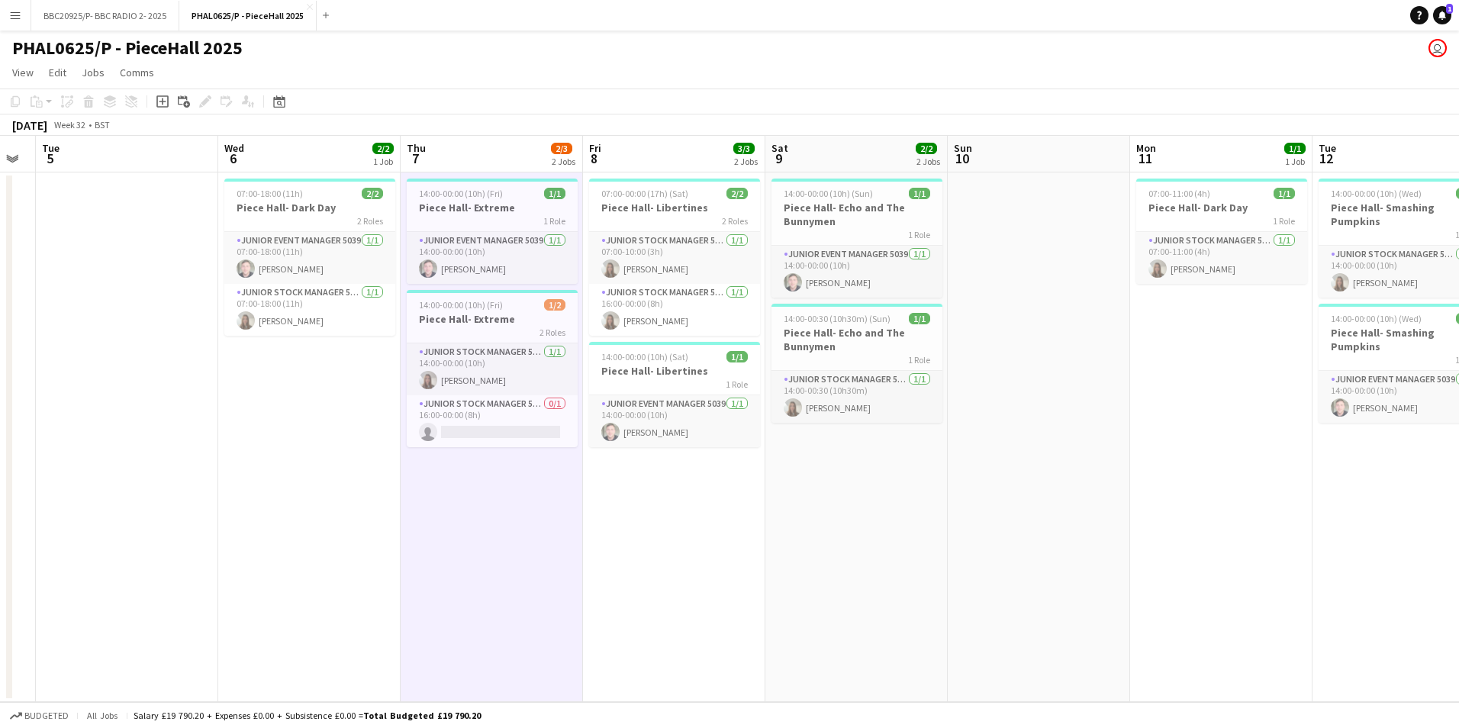
drag, startPoint x: 798, startPoint y: 515, endPoint x: 392, endPoint y: 495, distance: 405.8
click at [392, 495] on app-calendar-viewport "Sat 2 2/2 2 Jobs Sun 3 Mon 4 Tue 5 Wed 6 2/2 1 Job Thu 7 2/3 2 Jobs Fri 8 3/3 2…" at bounding box center [729, 419] width 1459 height 566
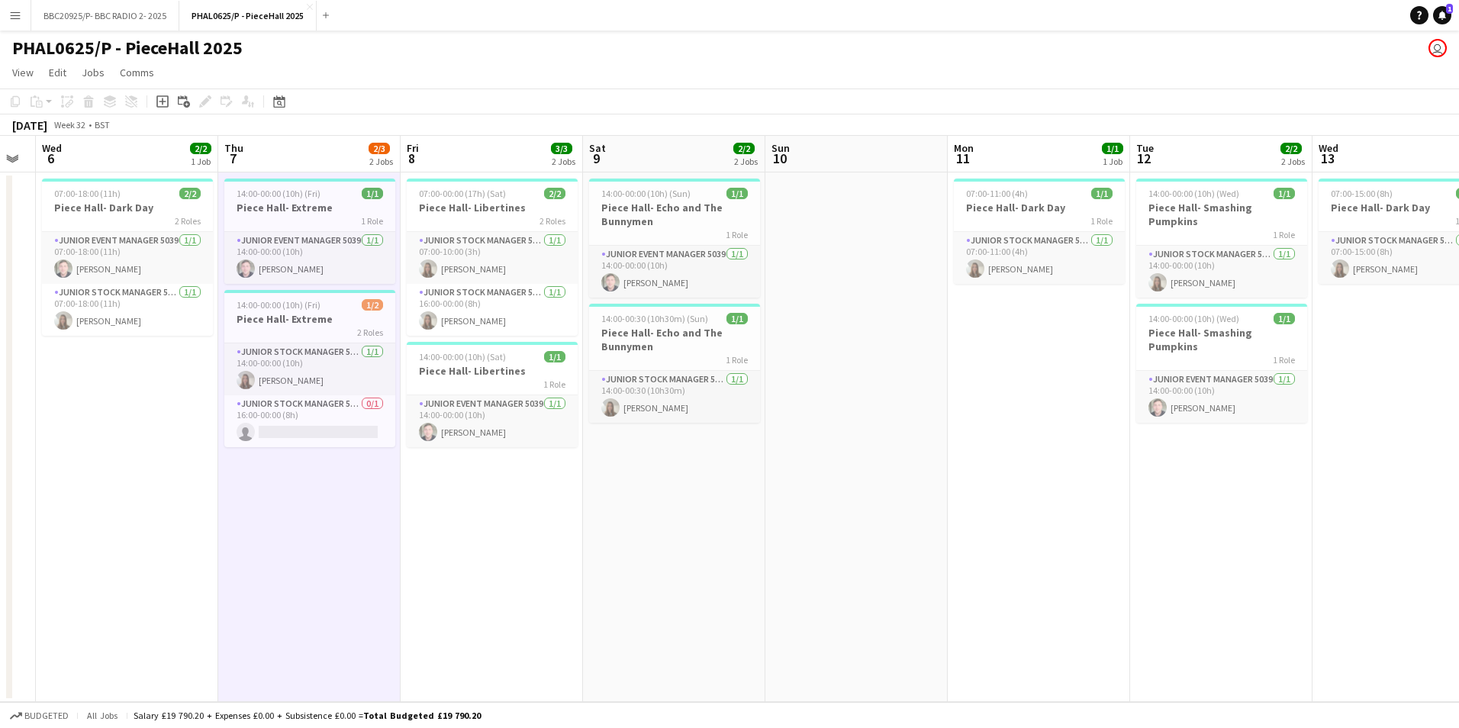
scroll to position [0, 608]
